Goal: Transaction & Acquisition: Book appointment/travel/reservation

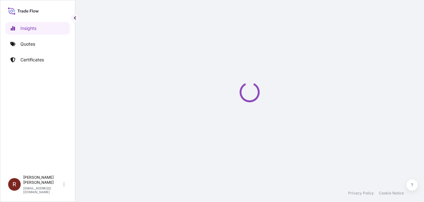
select select "2025"
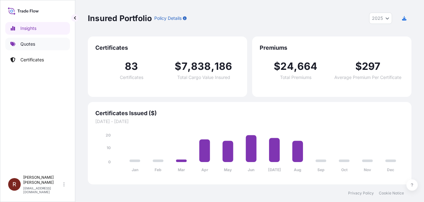
click at [21, 41] on link "Quotes" at bounding box center [37, 44] width 65 height 13
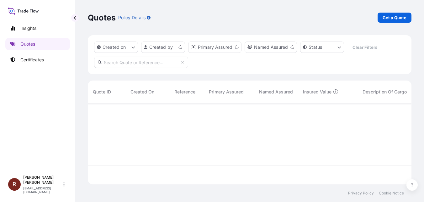
scroll to position [80, 319]
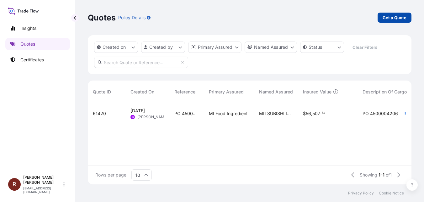
click at [398, 18] on p "Get a Quote" at bounding box center [395, 17] width 24 height 6
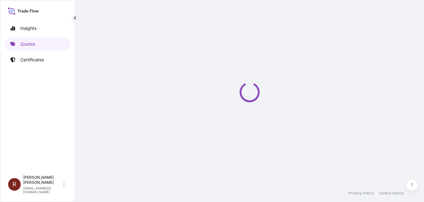
scroll to position [10, 0]
select select "Ocean Vessel"
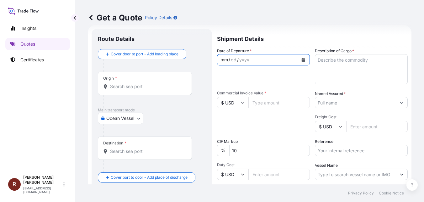
click at [254, 61] on div "mm / dd / yyyy" at bounding box center [258, 59] width 81 height 11
click at [289, 61] on div "mm / dd / yyyy" at bounding box center [258, 59] width 81 height 11
click at [299, 59] on button "Calendar" at bounding box center [304, 60] width 10 height 10
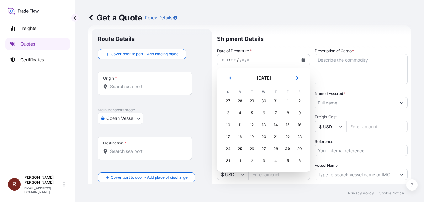
click at [262, 160] on div "3" at bounding box center [263, 160] width 11 height 11
click at [266, 160] on div "3" at bounding box center [263, 160] width 11 height 11
click at [265, 161] on div "3" at bounding box center [263, 160] width 11 height 11
click at [265, 160] on div "3" at bounding box center [263, 160] width 11 height 11
click at [263, 160] on div "3" at bounding box center [263, 160] width 11 height 11
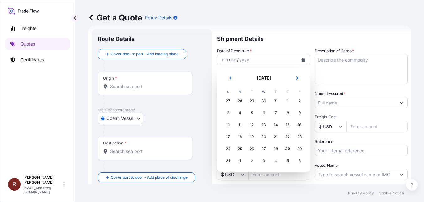
click at [263, 160] on div "3" at bounding box center [263, 160] width 11 height 11
click at [300, 78] on button "Next" at bounding box center [298, 78] width 14 height 10
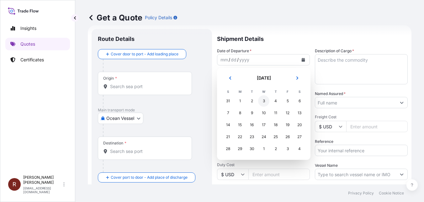
click at [263, 102] on div "3" at bounding box center [263, 100] width 11 height 11
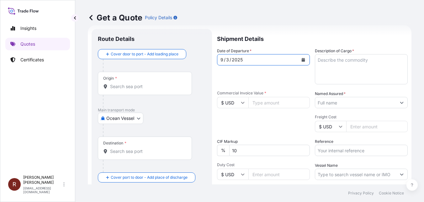
click at [266, 102] on input "Commercial Invoice Value *" at bounding box center [280, 102] width 62 height 11
paste input "1413.84"
type input "1413.84"
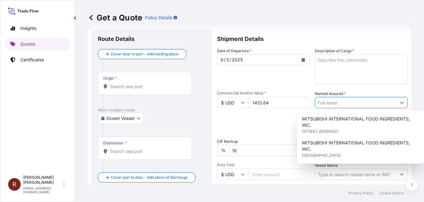
click at [327, 104] on input "Named Assured *" at bounding box center [356, 102] width 81 height 11
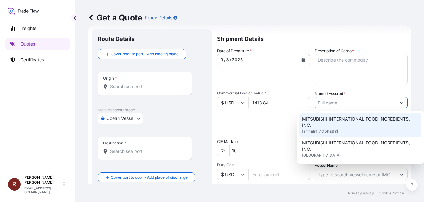
click at [326, 121] on span "MITSUBISHI INTERNATIONAL FOOD INGREDIENTS, INC." at bounding box center [360, 122] width 117 height 13
type input "MITSUBISHI INTERNATIONAL FOOD INGREDIENTS, INC."
click at [335, 70] on textarea "Description of Cargo *" at bounding box center [361, 69] width 93 height 30
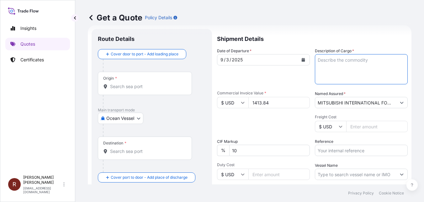
paste textarea "DUR EM 207 K BEAD"
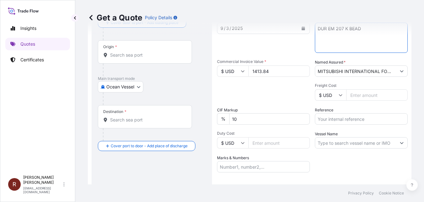
type textarea "DUR EM 207 K BEAD"
click at [319, 121] on input "Reference" at bounding box center [361, 118] width 93 height 11
click at [329, 117] on input "Reference" at bounding box center [361, 118] width 93 height 11
paste input "300011021"
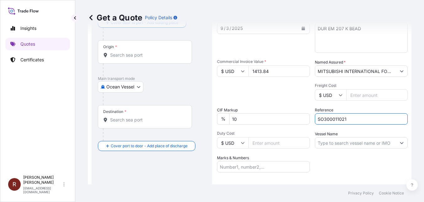
type input "SO300011021"
click at [337, 157] on div "Date of Departure * [DATE] Cargo Category * Food Additives Description of Cargo…" at bounding box center [312, 94] width 191 height 156
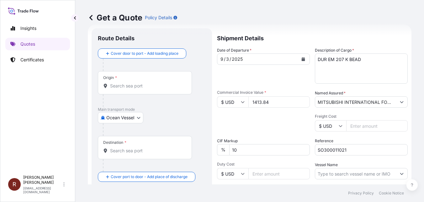
scroll to position [0, 0]
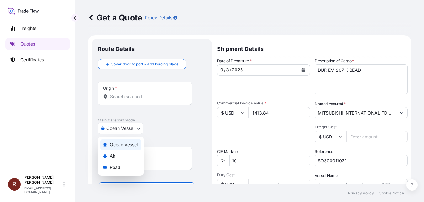
click at [140, 126] on body "Insights Quotes Certificates R [PERSON_NAME] [EMAIL_ADDRESS][DOMAIN_NAME] Get a…" at bounding box center [212, 101] width 424 height 202
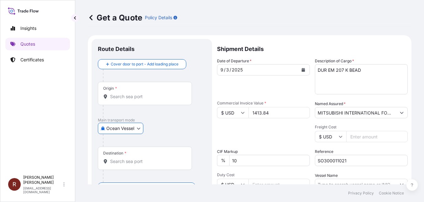
click at [137, 127] on body "Insights Quotes Certificates R [PERSON_NAME] [EMAIL_ADDRESS][DOMAIN_NAME] Get a…" at bounding box center [212, 101] width 424 height 202
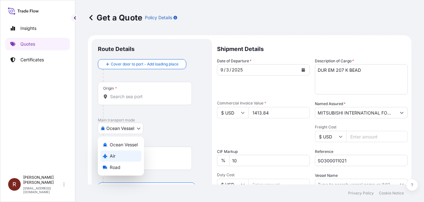
click at [124, 154] on div "Air" at bounding box center [120, 155] width 41 height 11
select select "Air"
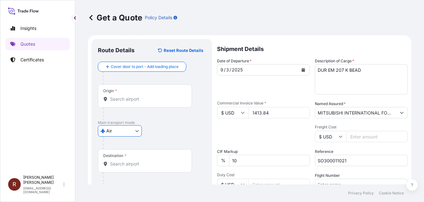
click at [185, 129] on div "Air Ocean [GEOGRAPHIC_DATA]" at bounding box center [152, 130] width 108 height 11
click at [145, 97] on input "Origin *" at bounding box center [147, 99] width 74 height 6
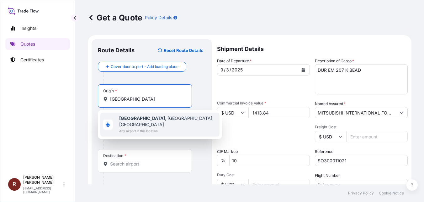
click at [150, 120] on span "[GEOGRAPHIC_DATA] , [GEOGRAPHIC_DATA], [GEOGRAPHIC_DATA]" at bounding box center [168, 121] width 98 height 13
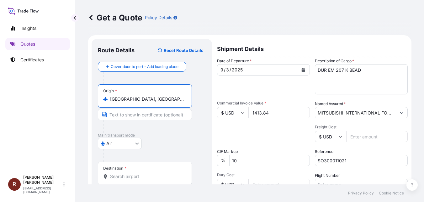
scroll to position [31, 0]
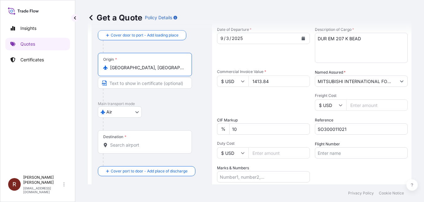
type input "[GEOGRAPHIC_DATA], [GEOGRAPHIC_DATA], [GEOGRAPHIC_DATA]"
click at [140, 139] on div "Destination *" at bounding box center [145, 141] width 94 height 23
click at [140, 142] on input "Destination *" at bounding box center [147, 145] width 74 height 6
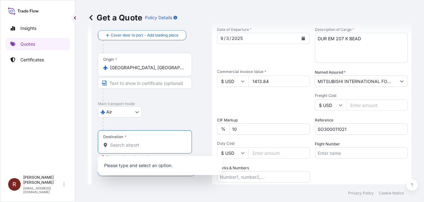
paste input "[PERSON_NAME]"
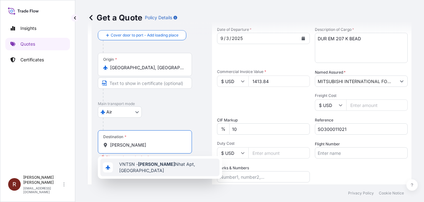
click at [164, 167] on span "VNTSN - Tan Son Nhat Apt, [GEOGRAPHIC_DATA]" at bounding box center [168, 167] width 98 height 13
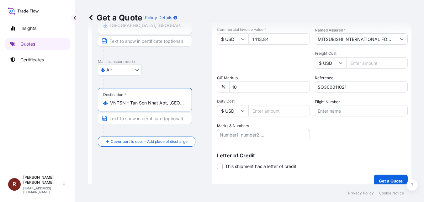
scroll to position [80, 0]
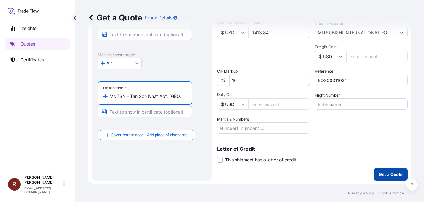
type input "VNTSN - Tan Son Nhat Apt, [GEOGRAPHIC_DATA]"
click at [384, 172] on p "Get a Quote" at bounding box center [391, 174] width 24 height 6
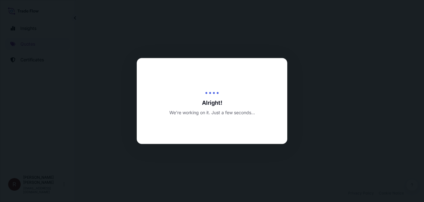
select select "Air"
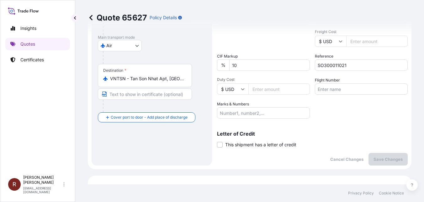
scroll to position [94, 0]
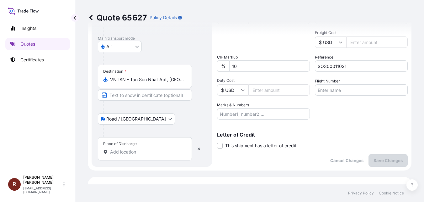
click at [125, 119] on body "Insights Quotes Certificates R [PERSON_NAME] [EMAIL_ADDRESS][DOMAIN_NAME] Quote…" at bounding box center [212, 101] width 424 height 202
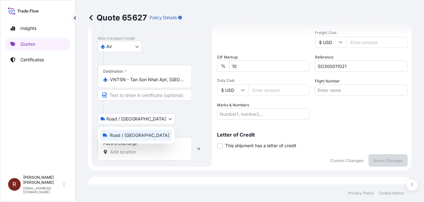
click at [121, 137] on span "Road / [GEOGRAPHIC_DATA]" at bounding box center [140, 135] width 60 height 6
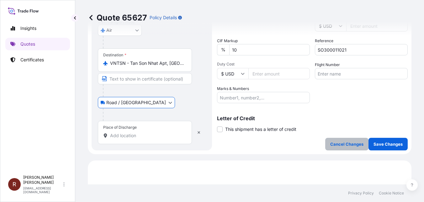
scroll to position [126, 0]
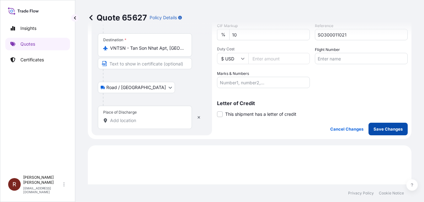
click at [377, 127] on p "Save Changes" at bounding box center [388, 129] width 29 height 6
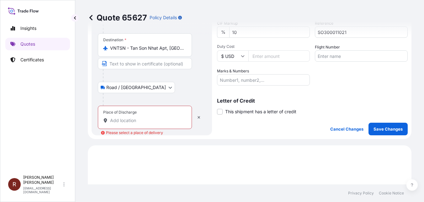
click at [152, 120] on input "Place of Discharge Please select a place of delivery" at bounding box center [147, 120] width 74 height 6
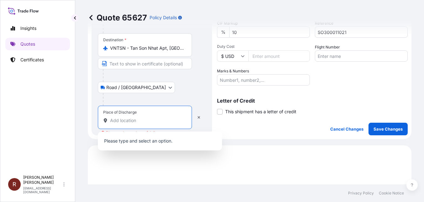
click at [137, 86] on body "0 options available. Insights Quotes Certificates R [PERSON_NAME] [EMAIL_ADDRES…" at bounding box center [212, 101] width 424 height 202
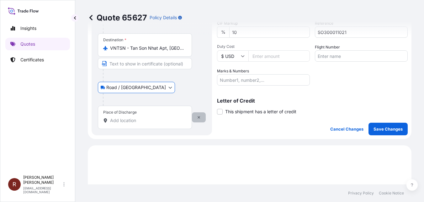
click at [200, 116] on icon "button" at bounding box center [199, 117] width 4 height 4
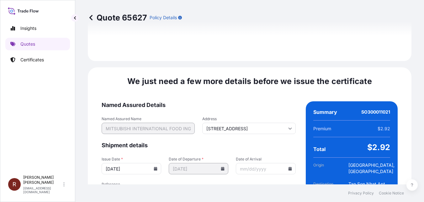
scroll to position [803, 0]
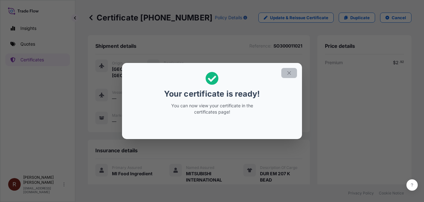
click at [292, 73] on icon "button" at bounding box center [290, 73] width 6 height 6
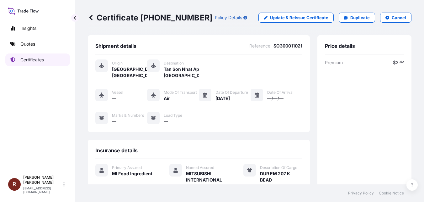
click at [31, 62] on p "Certificates" at bounding box center [32, 60] width 24 height 6
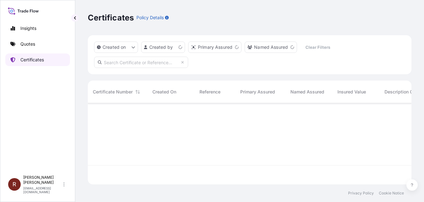
scroll to position [80, 319]
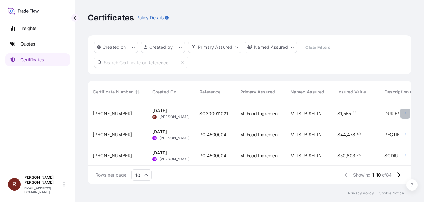
click at [404, 112] on icon "button" at bounding box center [406, 113] width 4 height 4
click at [175, 114] on span "[DATE] RC [PERSON_NAME]" at bounding box center [171, 113] width 37 height 12
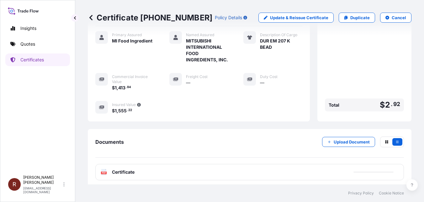
scroll to position [142, 0]
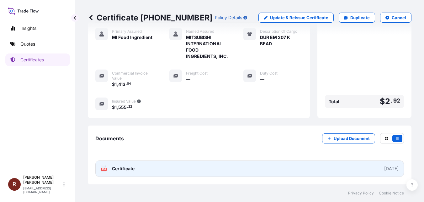
click at [130, 168] on span "Certificate" at bounding box center [123, 168] width 23 height 6
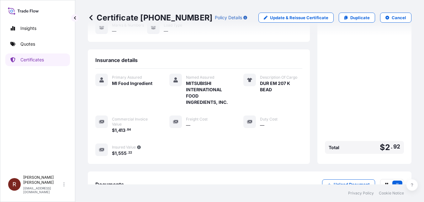
scroll to position [79, 0]
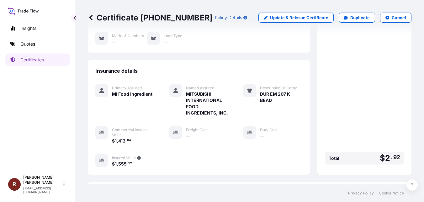
click at [176, 135] on icon at bounding box center [175, 132] width 5 height 5
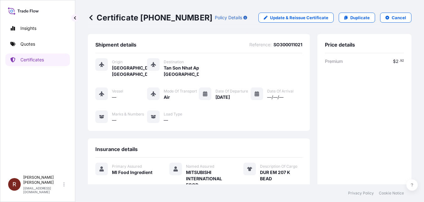
scroll to position [0, 0]
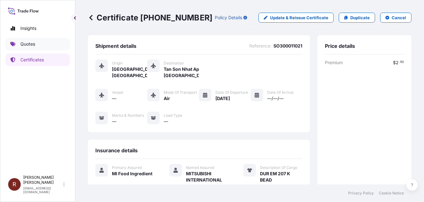
click at [26, 43] on p "Quotes" at bounding box center [27, 44] width 15 height 6
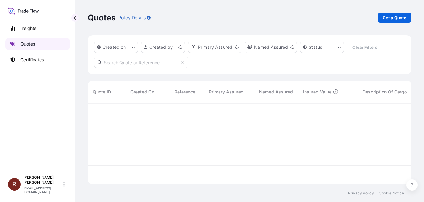
scroll to position [80, 319]
